Goal: Share content: Share content

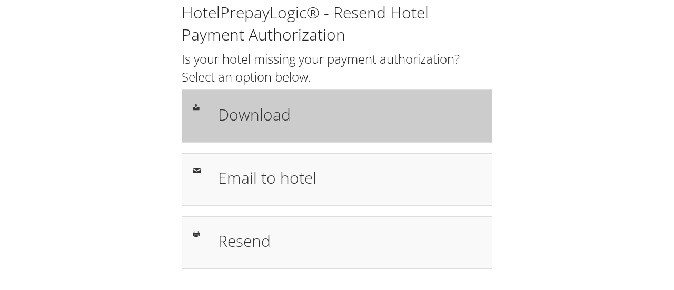
click at [226, 115] on h1 "Download" at bounding box center [349, 115] width 263 height 24
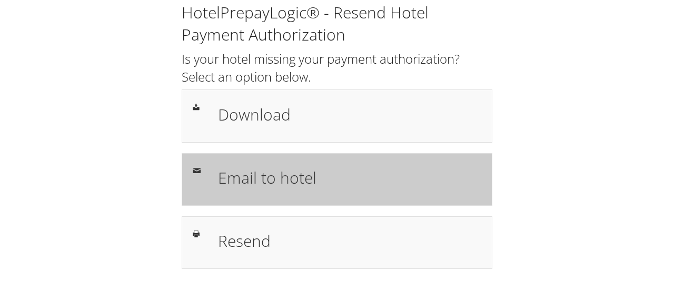
click at [269, 177] on h1 "Email to hotel" at bounding box center [349, 178] width 263 height 24
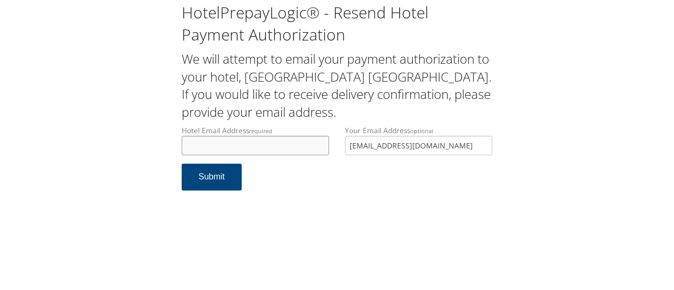
click at [247, 145] on input "Hotel Email Address required" at bounding box center [255, 145] width 147 height 19
